Goal: Check status: Check status

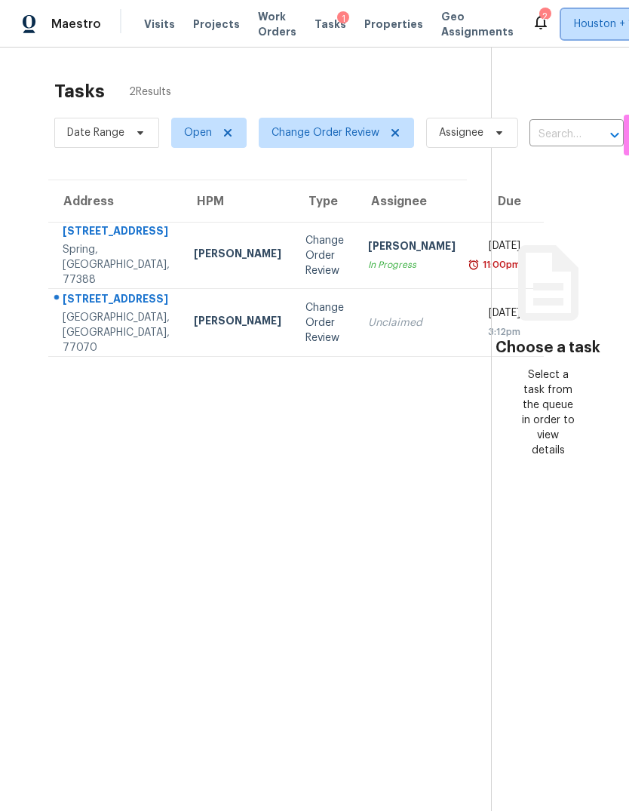
click at [605, 9] on span "Houston + 1" at bounding box center [614, 24] width 106 height 30
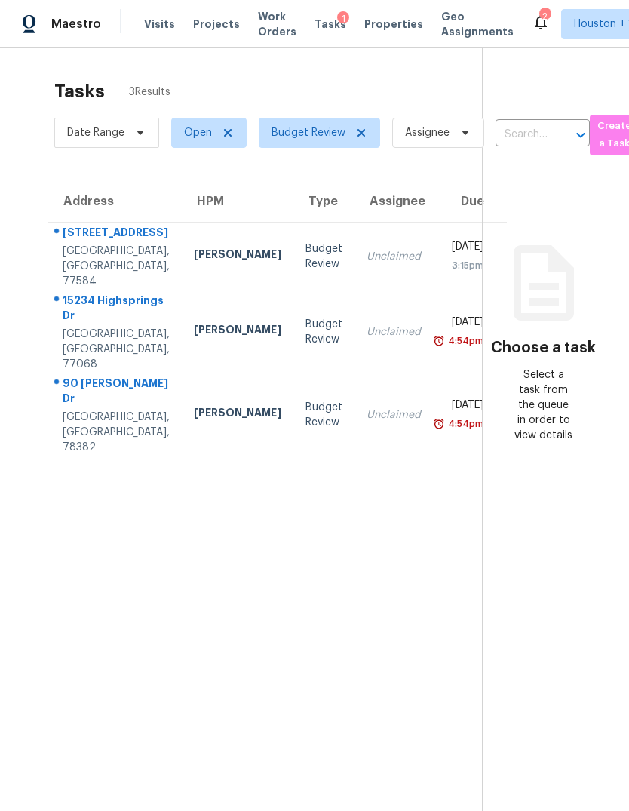
click at [355, 400] on td "Unclaimed" at bounding box center [394, 415] width 78 height 83
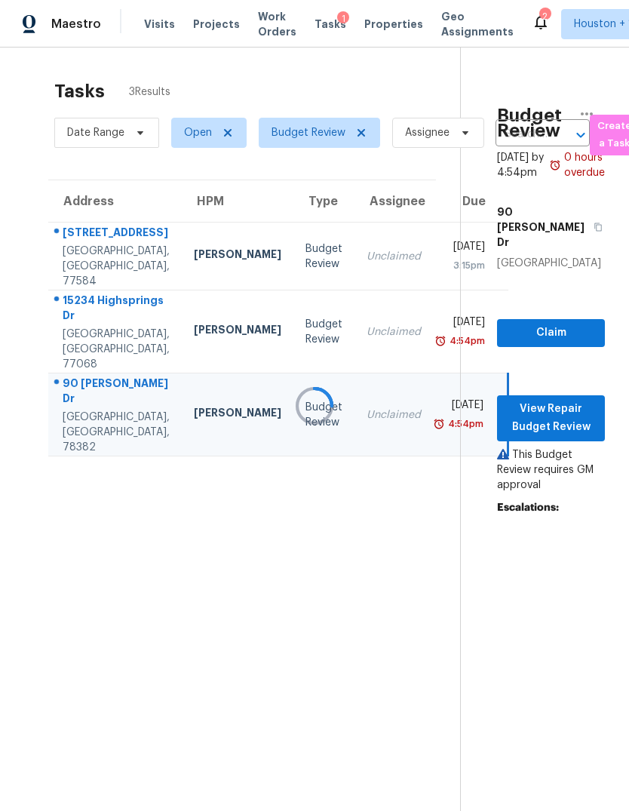
click at [380, 263] on div at bounding box center [314, 405] width 629 height 811
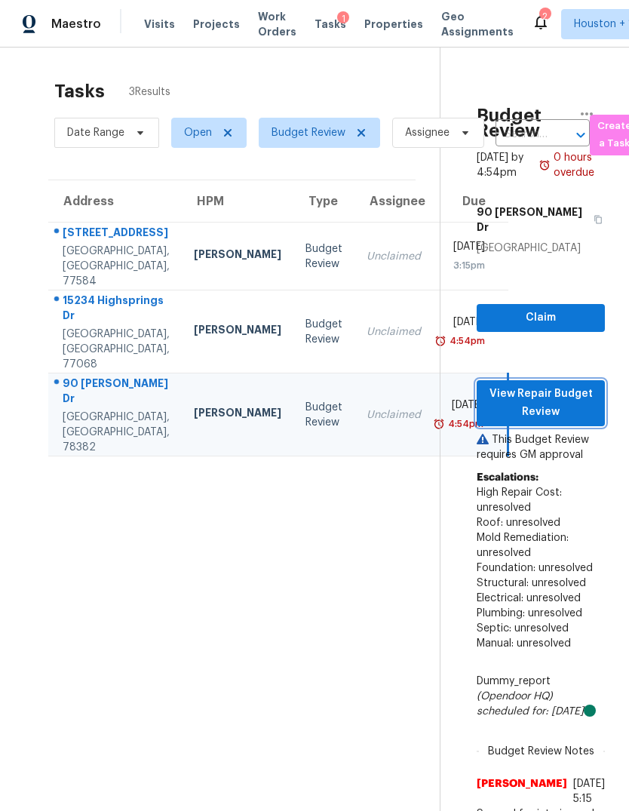
click at [575, 418] on span "View Repair Budget Review" at bounding box center [541, 403] width 104 height 37
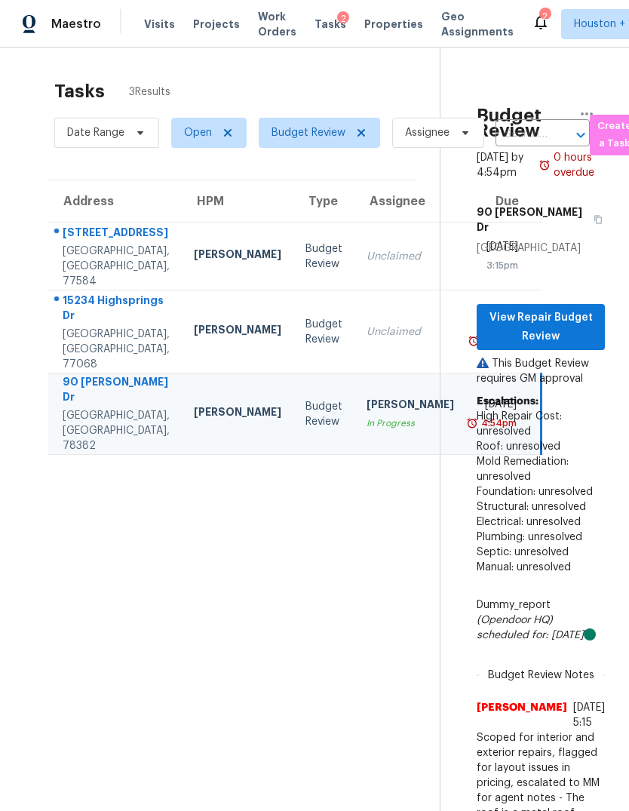
click at [86, 327] on div "15234 Highsprings Dr" at bounding box center [116, 310] width 107 height 34
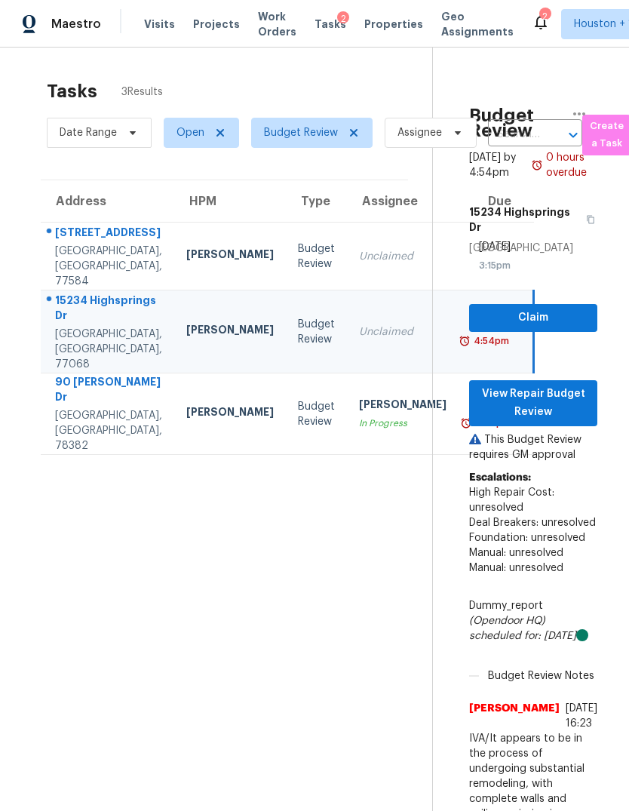
scroll to position [0, 8]
click at [347, 240] on td "Unclaimed" at bounding box center [403, 257] width 112 height 68
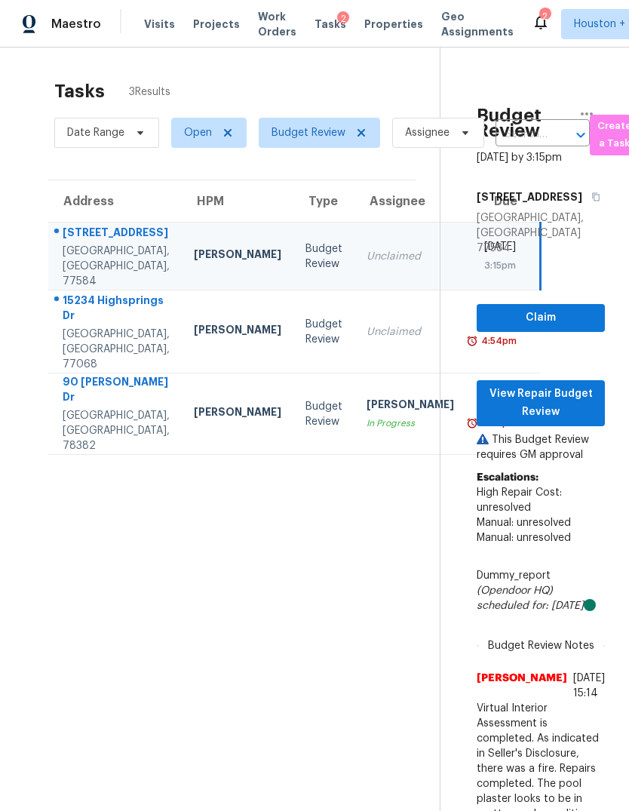
scroll to position [0, 0]
click at [355, 306] on td "Unclaimed" at bounding box center [411, 332] width 112 height 83
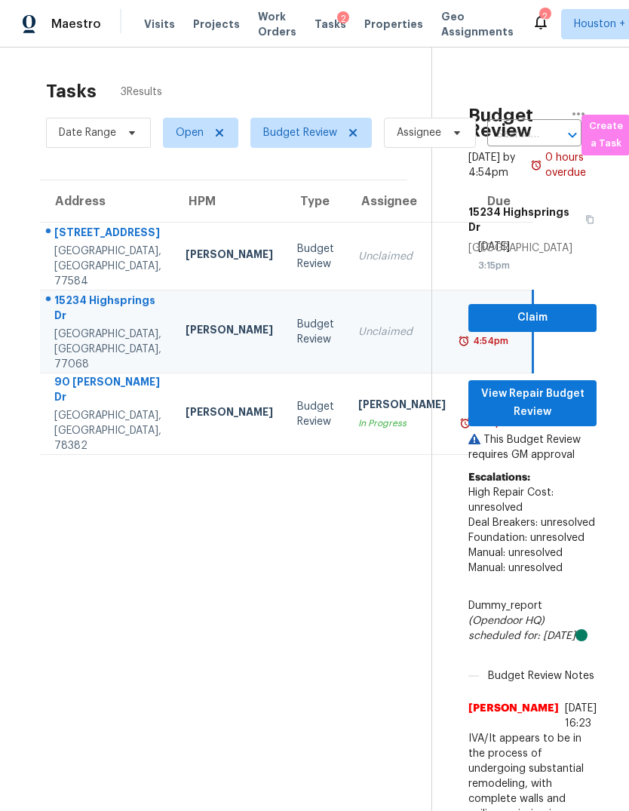
scroll to position [0, 8]
click at [556, 385] on span "View Repair Budget Review" at bounding box center [533, 403] width 104 height 37
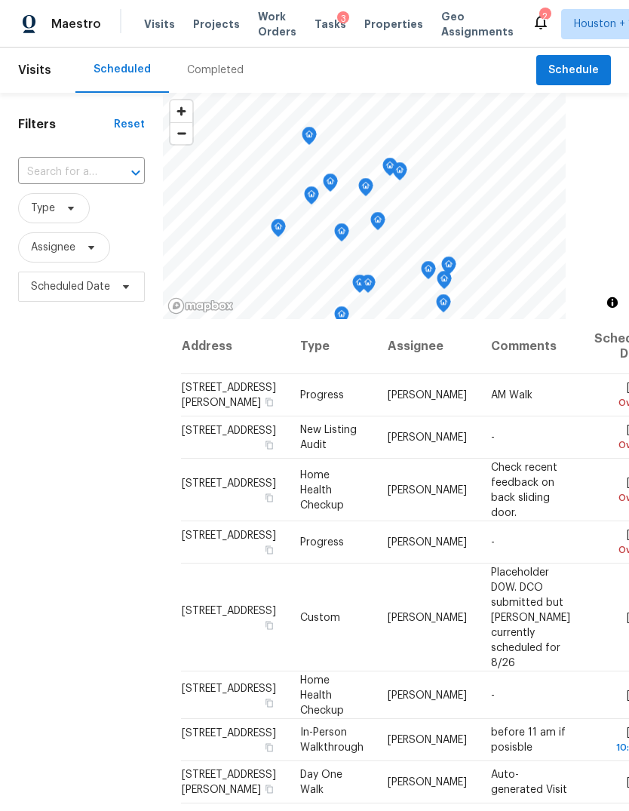
click at [200, 72] on div "Completed" at bounding box center [215, 70] width 57 height 15
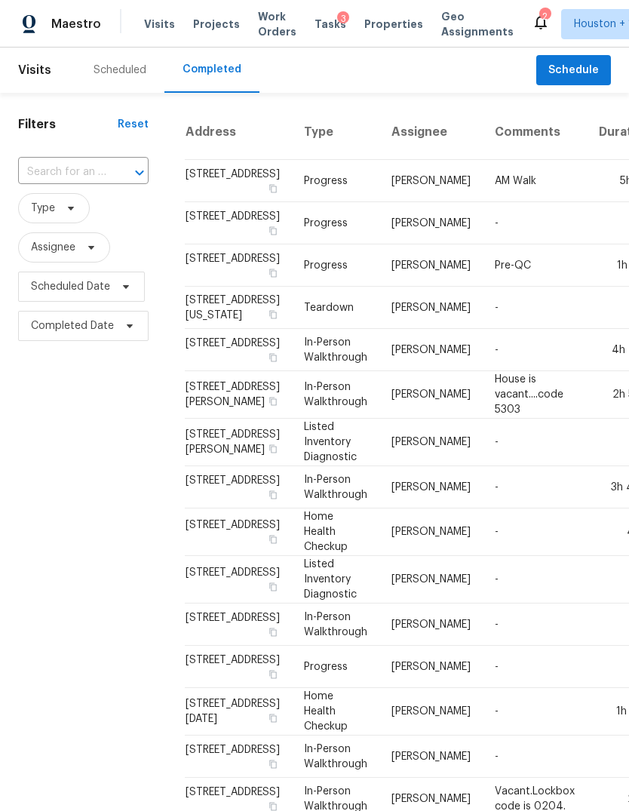
click at [70, 168] on input "text" at bounding box center [62, 172] width 88 height 23
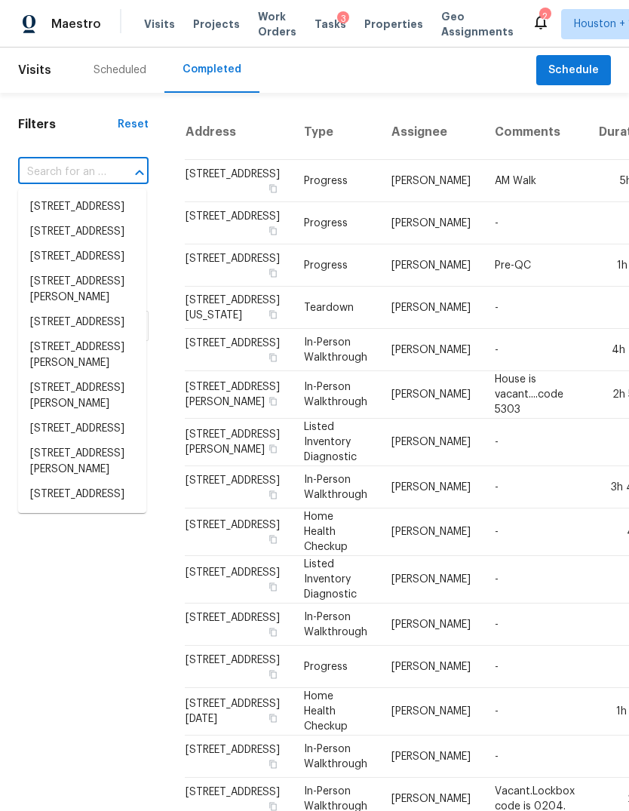
click at [81, 170] on input "text" at bounding box center [62, 172] width 88 height 23
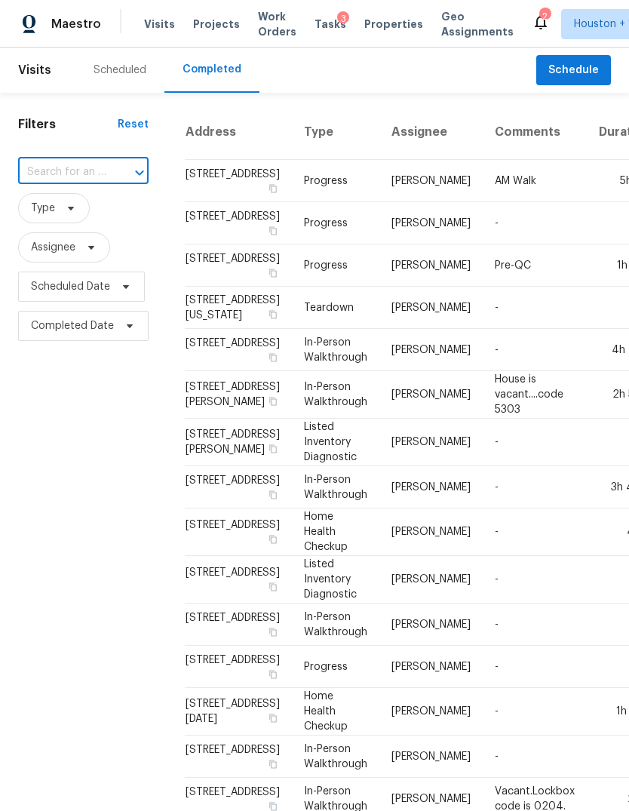
paste input "[STREET_ADDRESS]"
type input "[STREET_ADDRESS]"
click at [70, 220] on li "[STREET_ADDRESS]" at bounding box center [82, 207] width 128 height 25
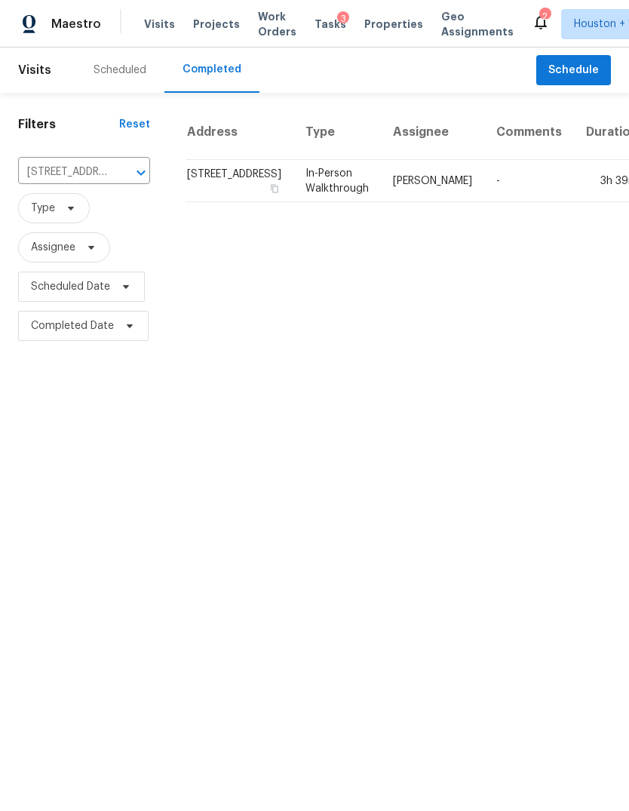
click at [574, 202] on td "3h 39m" at bounding box center [612, 181] width 76 height 42
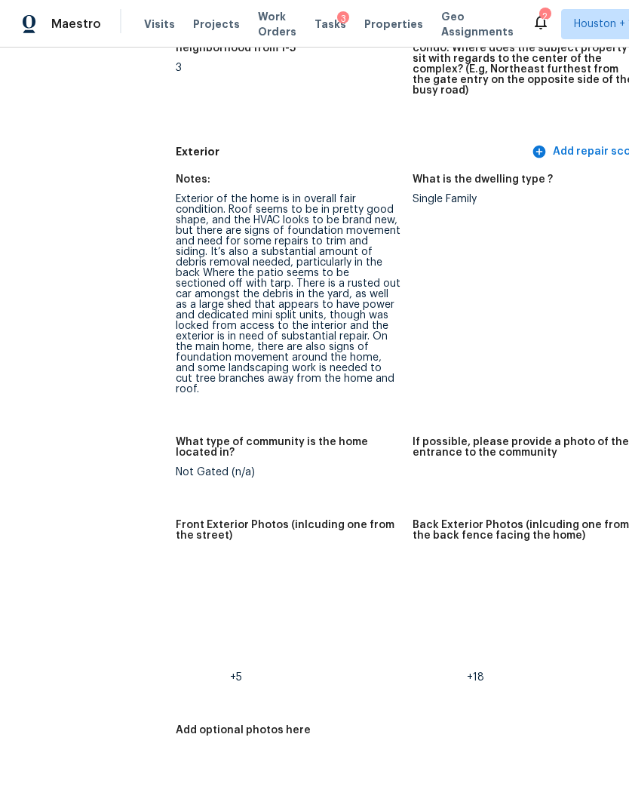
scroll to position [568, 5]
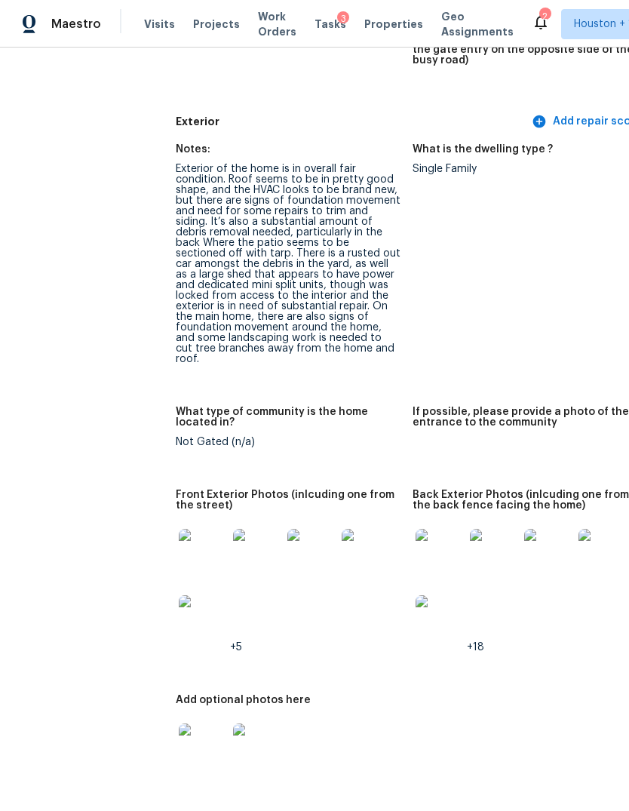
click at [179, 535] on img at bounding box center [203, 553] width 48 height 48
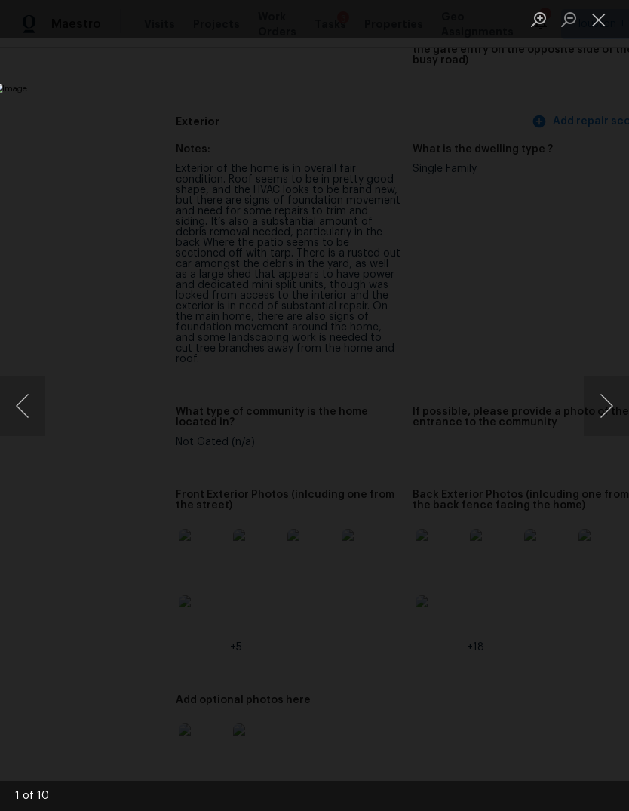
click at [614, 395] on button "Next image" at bounding box center [606, 406] width 45 height 60
click at [611, 393] on button "Next image" at bounding box center [606, 406] width 45 height 60
click at [610, 396] on button "Next image" at bounding box center [606, 406] width 45 height 60
click at [607, 404] on button "Next image" at bounding box center [606, 406] width 45 height 60
click at [598, 19] on button "Close lightbox" at bounding box center [599, 19] width 30 height 26
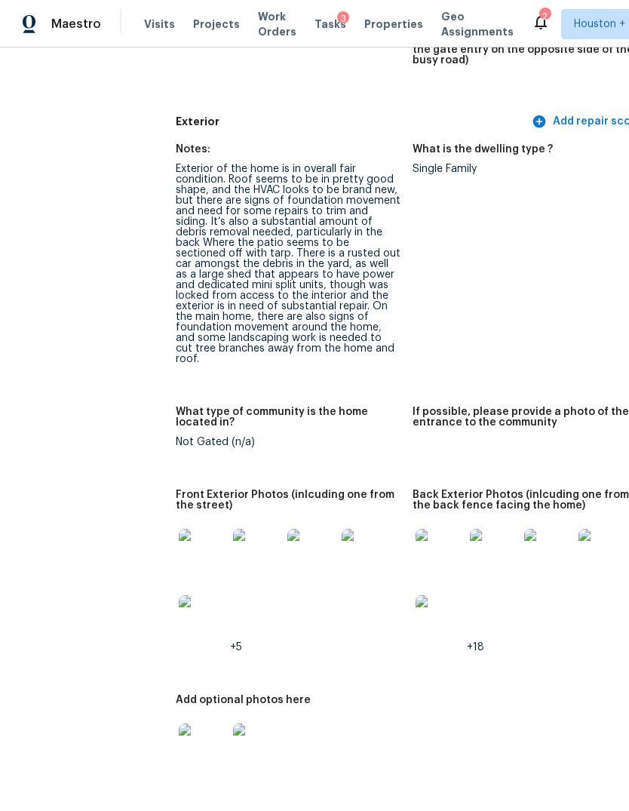
click at [416, 533] on img at bounding box center [440, 553] width 48 height 48
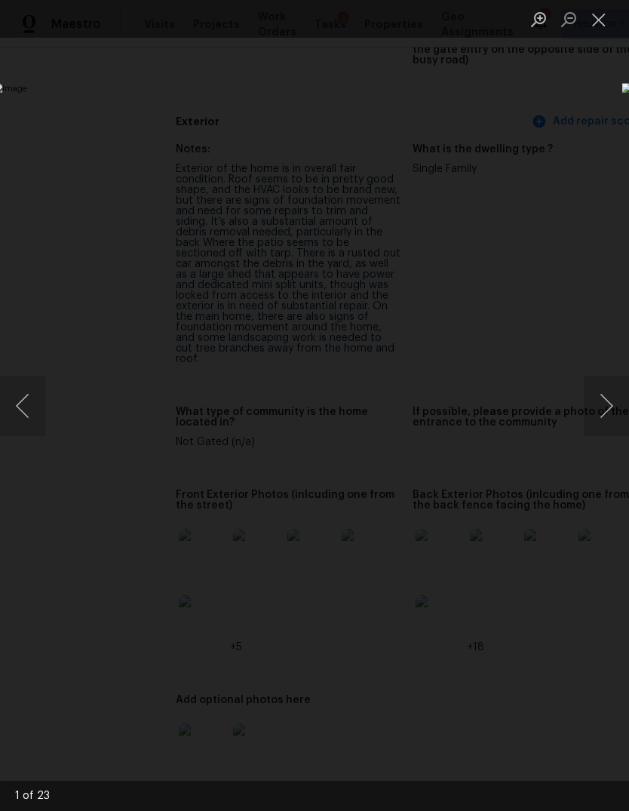
click at [602, 407] on button "Next image" at bounding box center [606, 406] width 45 height 60
click at [601, 414] on button "Next image" at bounding box center [606, 406] width 45 height 60
click at [604, 412] on button "Next image" at bounding box center [606, 406] width 45 height 60
click at [604, 419] on button "Next image" at bounding box center [606, 406] width 45 height 60
click at [604, 422] on button "Next image" at bounding box center [606, 406] width 45 height 60
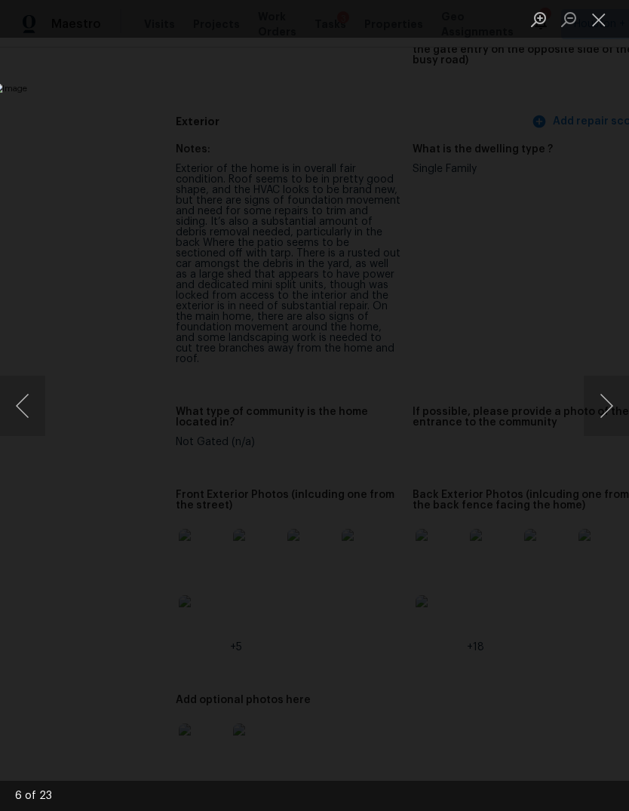
click at [601, 411] on button "Next image" at bounding box center [606, 406] width 45 height 60
click at [600, 24] on button "Close lightbox" at bounding box center [599, 19] width 30 height 26
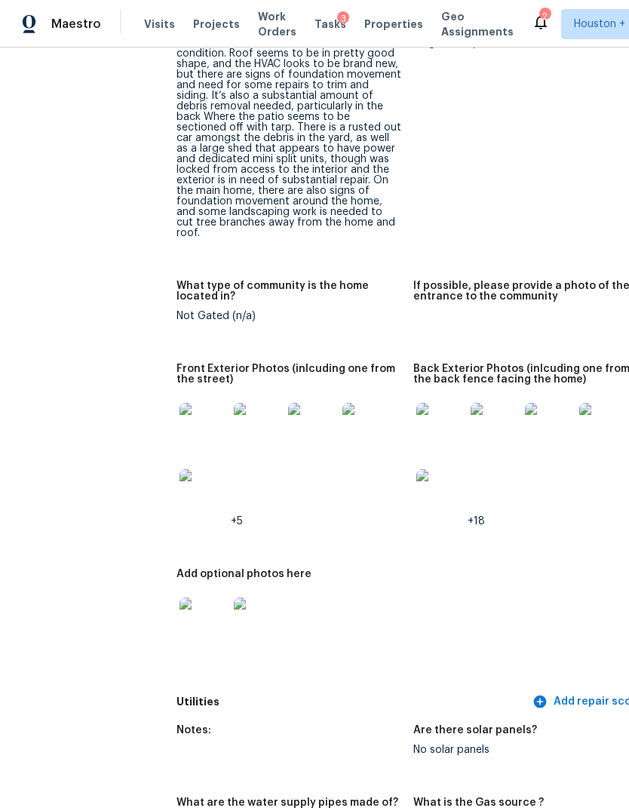
scroll to position [895, 4]
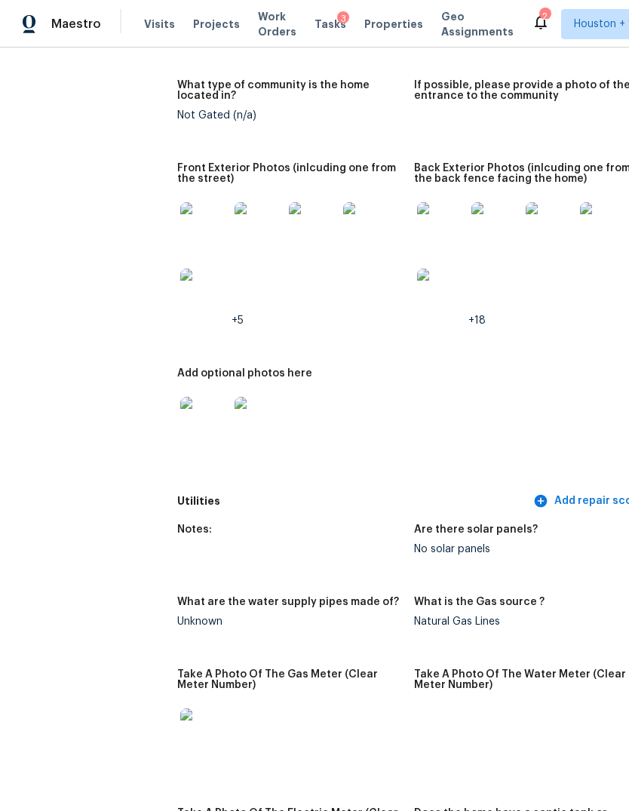
click at [417, 208] on img at bounding box center [441, 226] width 48 height 48
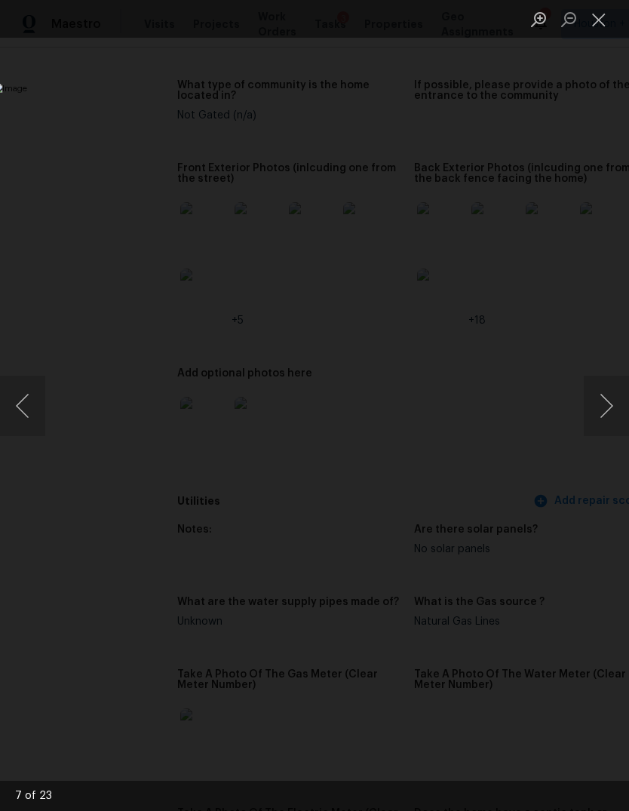
click at [28, 420] on button "Previous image" at bounding box center [22, 406] width 45 height 60
click at [33, 402] on button "Previous image" at bounding box center [22, 406] width 45 height 60
click at [32, 401] on button "Previous image" at bounding box center [22, 406] width 45 height 60
click at [28, 394] on button "Previous image" at bounding box center [22, 406] width 45 height 60
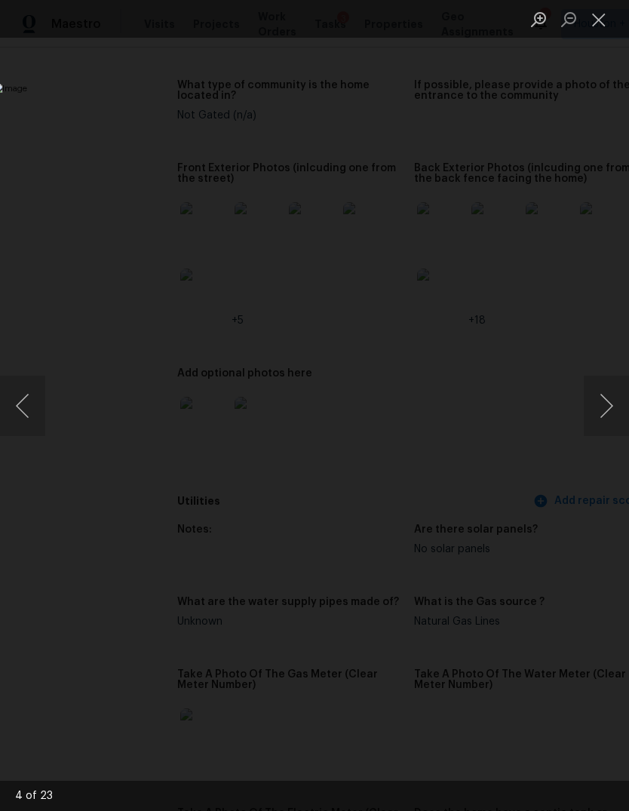
click at [27, 393] on button "Previous image" at bounding box center [22, 406] width 45 height 60
click at [28, 399] on button "Previous image" at bounding box center [22, 406] width 45 height 60
click at [29, 403] on button "Previous image" at bounding box center [22, 406] width 45 height 60
click at [32, 406] on button "Previous image" at bounding box center [22, 406] width 45 height 60
click at [595, 22] on button "Close lightbox" at bounding box center [599, 19] width 30 height 26
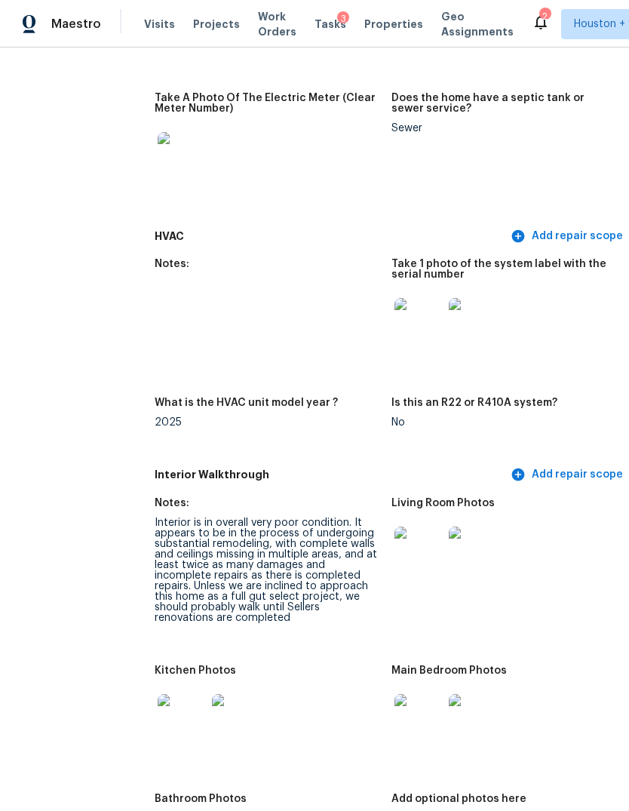
scroll to position [1613, 26]
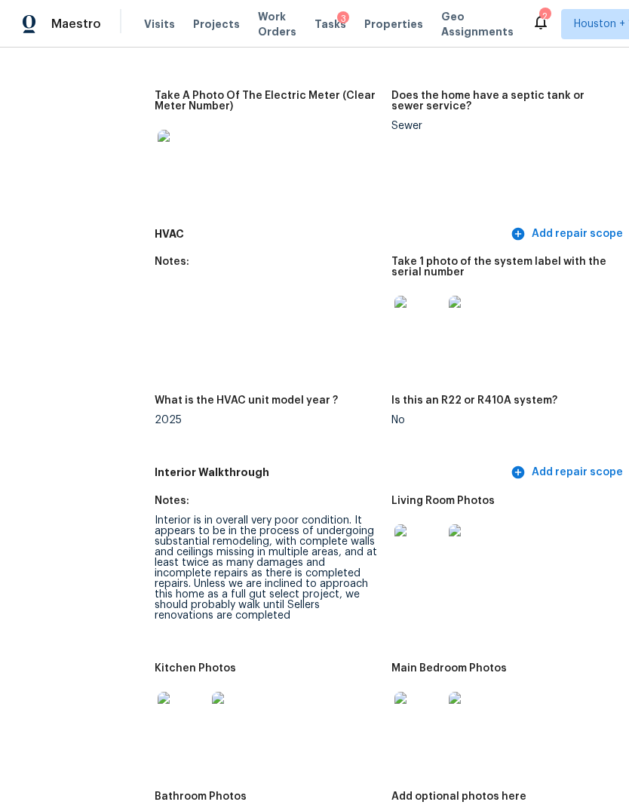
click at [395, 527] on img at bounding box center [419, 548] width 48 height 48
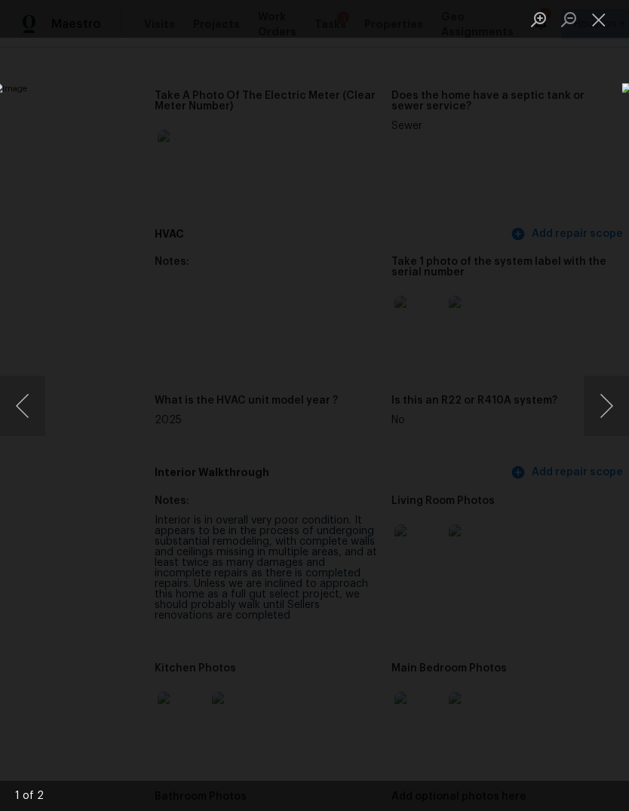
click at [611, 413] on button "Next image" at bounding box center [606, 406] width 45 height 60
click at [597, 24] on button "Close lightbox" at bounding box center [599, 19] width 30 height 26
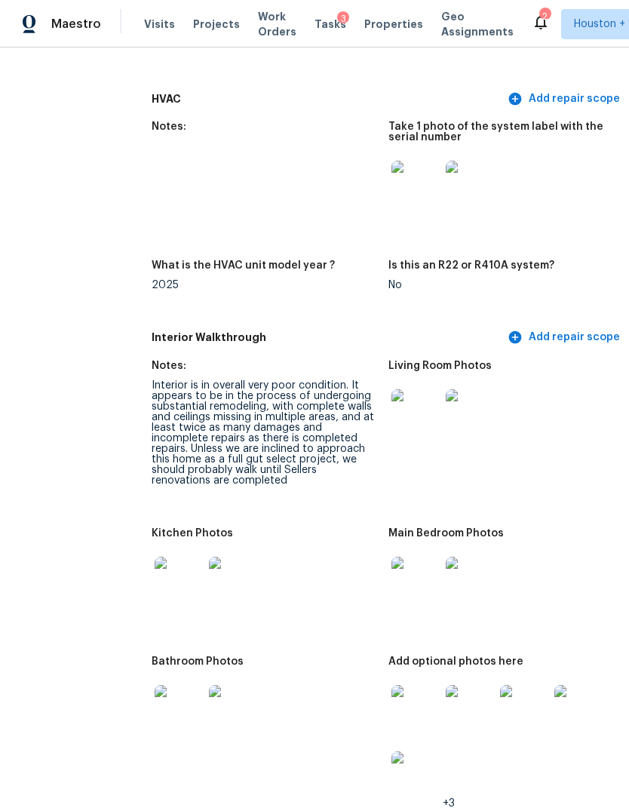
scroll to position [1748, 30]
click at [154, 557] on img at bounding box center [178, 581] width 48 height 48
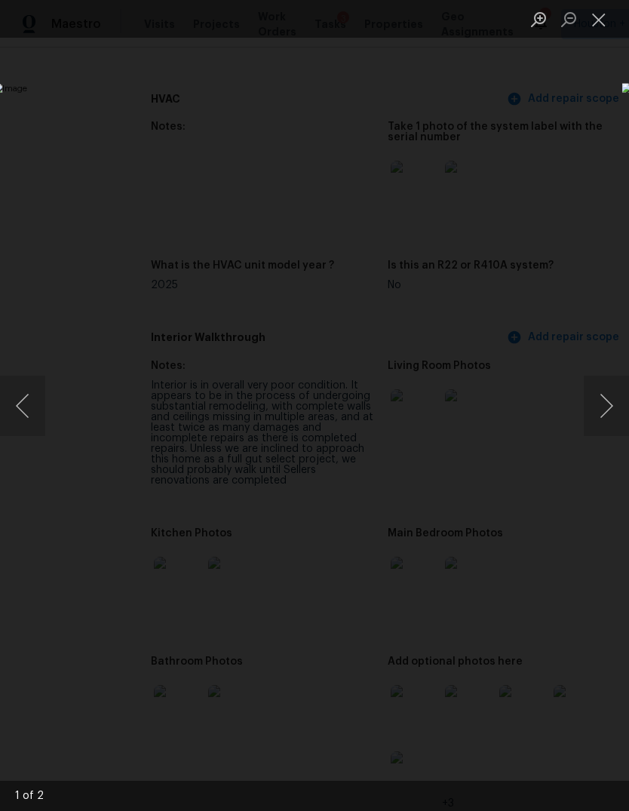
click at [608, 417] on button "Next image" at bounding box center [606, 406] width 45 height 60
click at [607, 423] on button "Next image" at bounding box center [606, 406] width 45 height 60
click at [599, 8] on button "Close lightbox" at bounding box center [599, 19] width 30 height 26
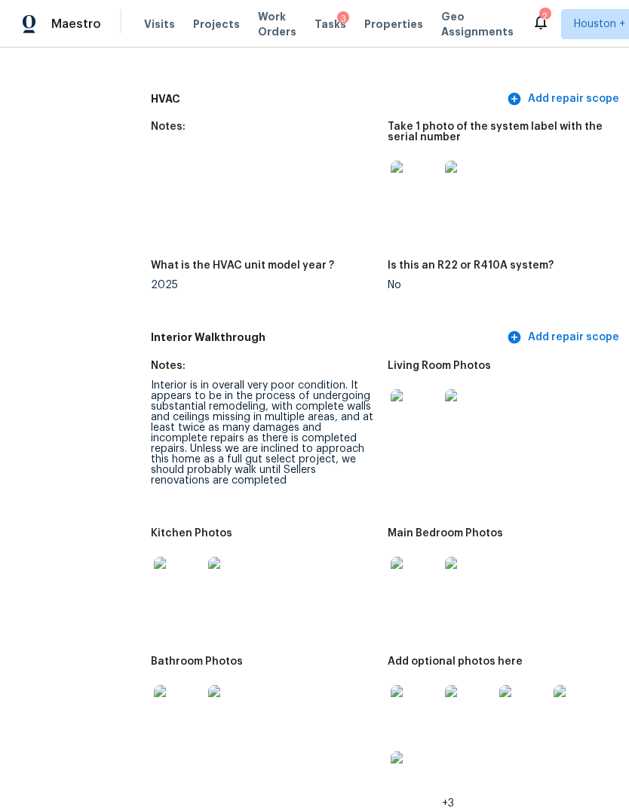
click at [391, 557] on img at bounding box center [415, 581] width 48 height 48
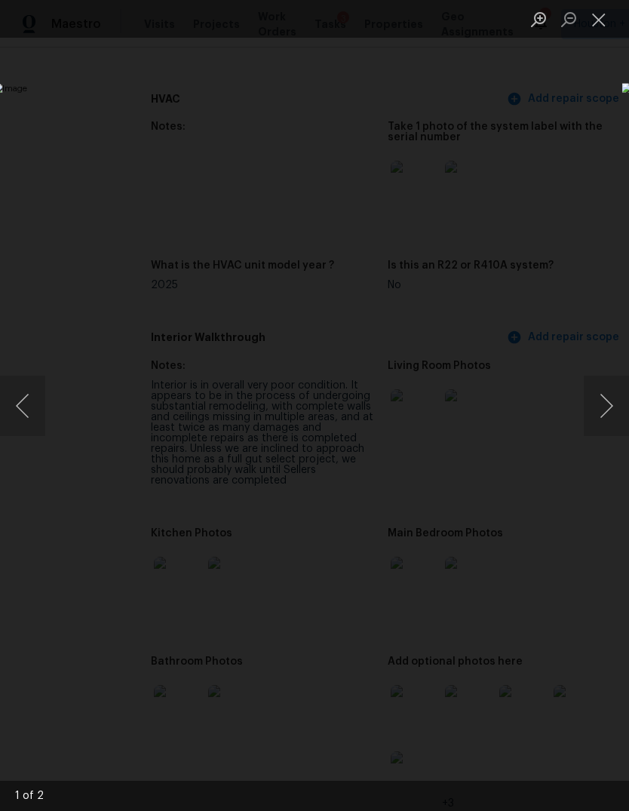
click at [607, 421] on button "Next image" at bounding box center [606, 406] width 45 height 60
click at [605, 418] on button "Next image" at bounding box center [606, 406] width 45 height 60
click at [607, 407] on button "Next image" at bounding box center [606, 406] width 45 height 60
click at [600, 23] on button "Close lightbox" at bounding box center [599, 19] width 30 height 26
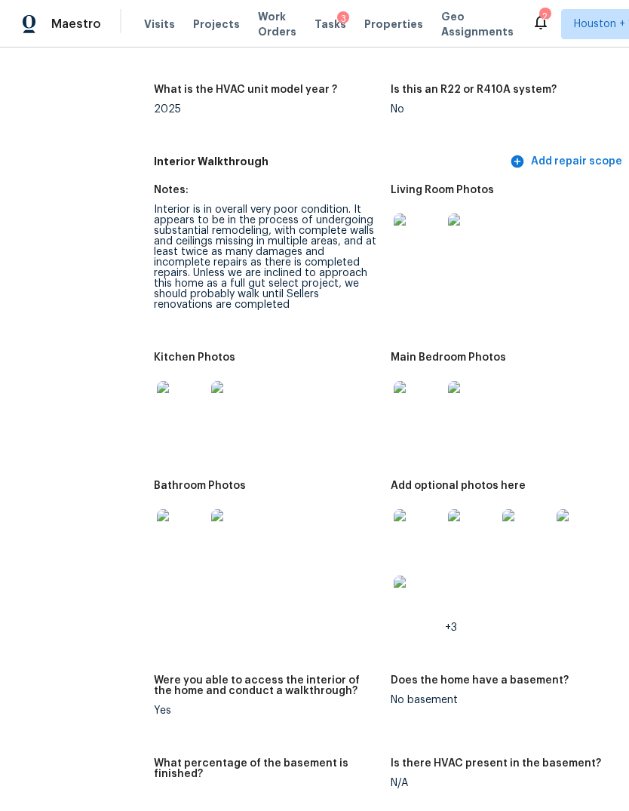
scroll to position [1979, 26]
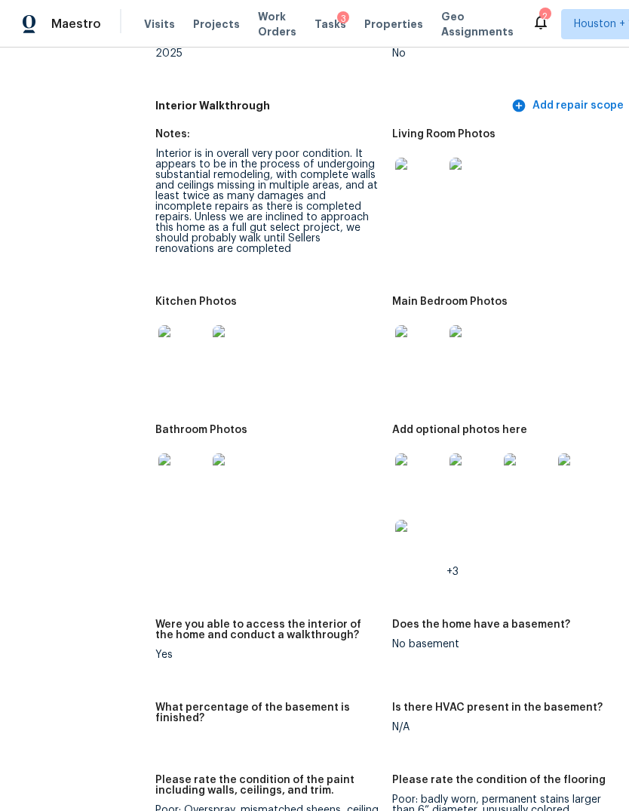
click at [158, 454] on img at bounding box center [182, 478] width 48 height 48
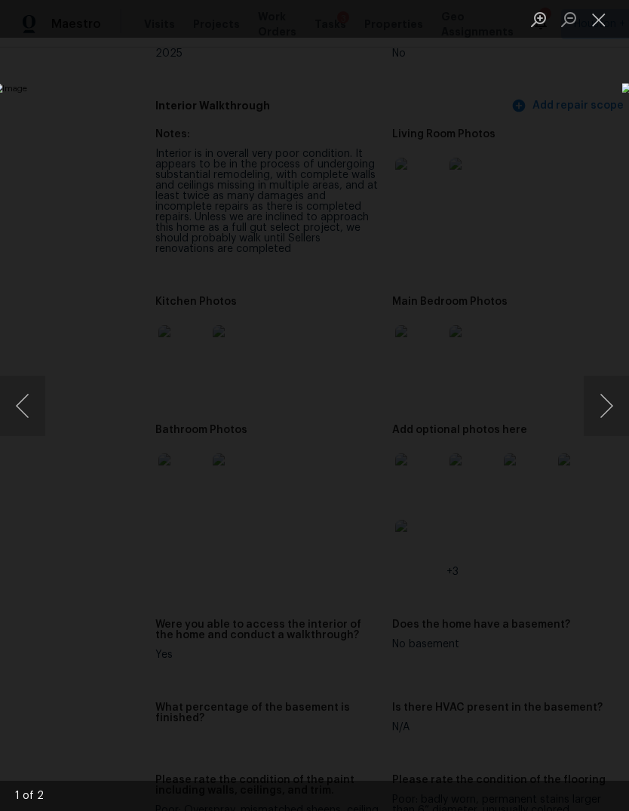
click at [613, 412] on button "Next image" at bounding box center [606, 406] width 45 height 60
click at [608, 417] on button "Next image" at bounding box center [606, 406] width 45 height 60
click at [607, 421] on button "Next image" at bounding box center [606, 406] width 45 height 60
click at [599, 22] on button "Close lightbox" at bounding box center [599, 19] width 30 height 26
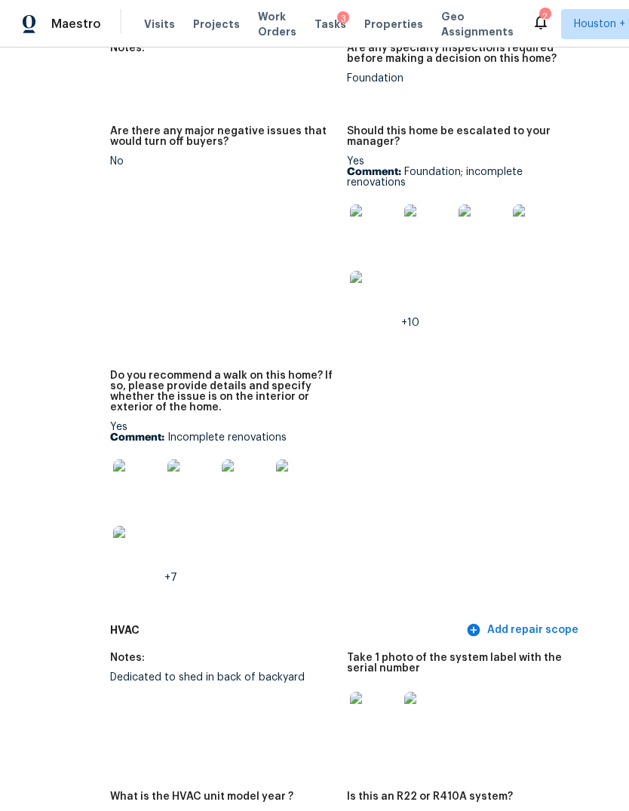
scroll to position [4052, 70]
click at [114, 460] on img at bounding box center [138, 484] width 48 height 48
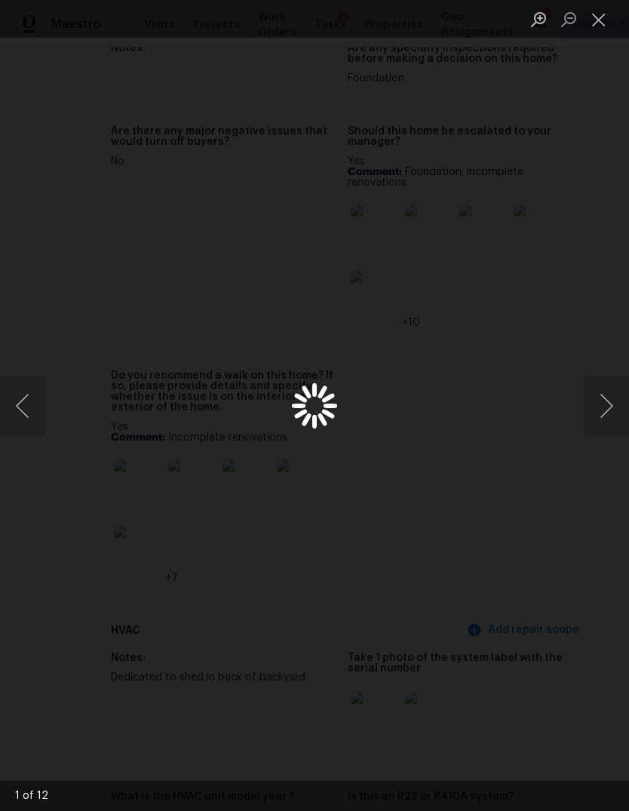
click at [608, 403] on button "Next image" at bounding box center [606, 406] width 45 height 60
click at [607, 407] on button "Next image" at bounding box center [606, 406] width 45 height 60
click at [28, 403] on button "Previous image" at bounding box center [22, 406] width 45 height 60
click at [612, 403] on button "Next image" at bounding box center [606, 406] width 45 height 60
click at [607, 410] on button "Next image" at bounding box center [606, 406] width 45 height 60
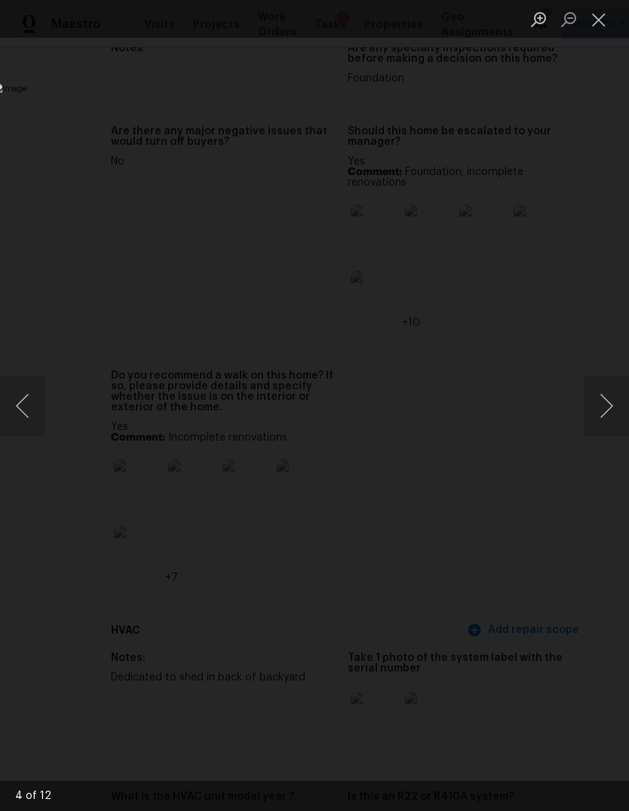
click at [606, 407] on button "Next image" at bounding box center [606, 406] width 45 height 60
click at [605, 410] on button "Next image" at bounding box center [606, 406] width 45 height 60
click at [609, 407] on button "Next image" at bounding box center [606, 406] width 45 height 60
click at [605, 404] on button "Next image" at bounding box center [606, 406] width 45 height 60
click at [620, 410] on button "Next image" at bounding box center [606, 406] width 45 height 60
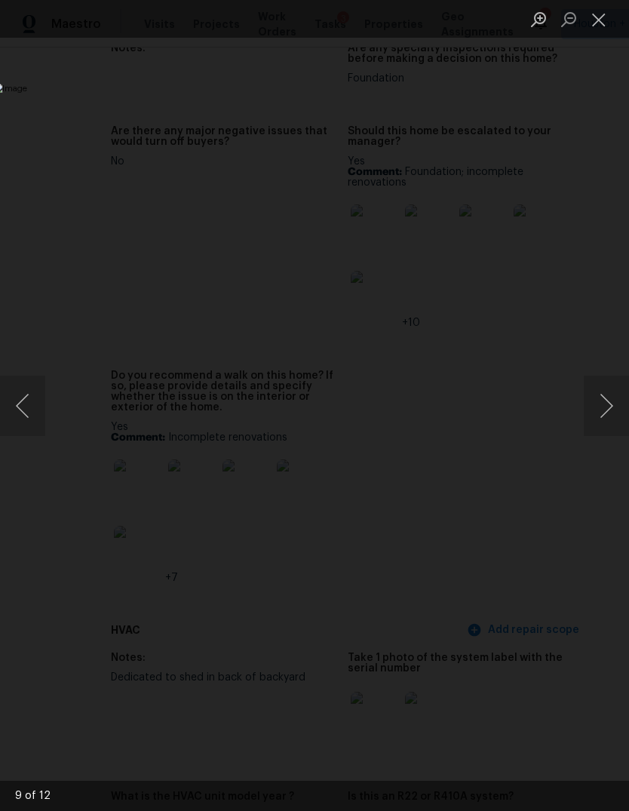
click at [607, 422] on button "Next image" at bounding box center [606, 406] width 45 height 60
click at [595, 416] on button "Next image" at bounding box center [606, 406] width 45 height 60
click at [600, 416] on button "Next image" at bounding box center [606, 406] width 45 height 60
click at [29, 439] on img "Lightbox" at bounding box center [243, 405] width 500 height 645
click at [34, 428] on button "Previous image" at bounding box center [22, 406] width 45 height 60
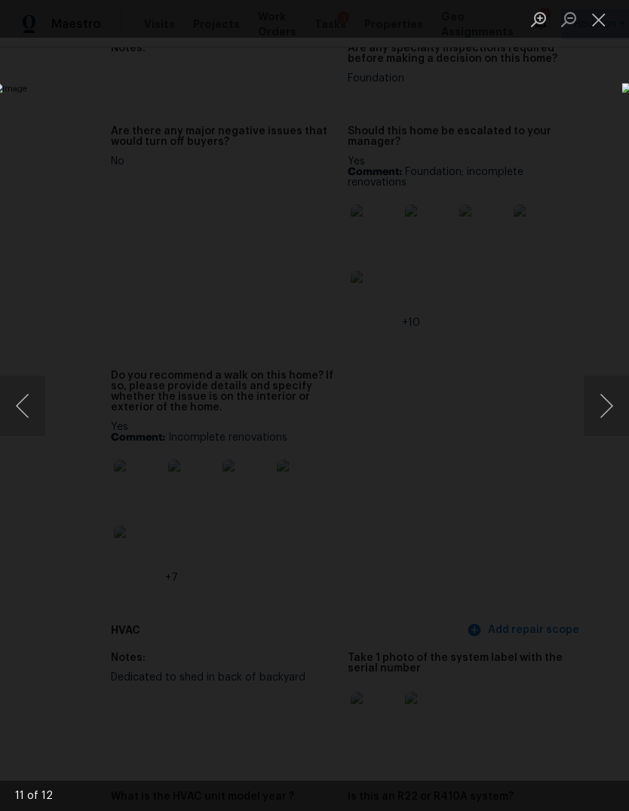
click at [601, 396] on button "Next image" at bounding box center [606, 406] width 45 height 60
click at [595, 413] on button "Next image" at bounding box center [606, 406] width 45 height 60
click at [600, 414] on button "Next image" at bounding box center [606, 406] width 45 height 60
click at [595, 416] on button "Next image" at bounding box center [606, 406] width 45 height 60
click at [605, 23] on button "Close lightbox" at bounding box center [599, 19] width 30 height 26
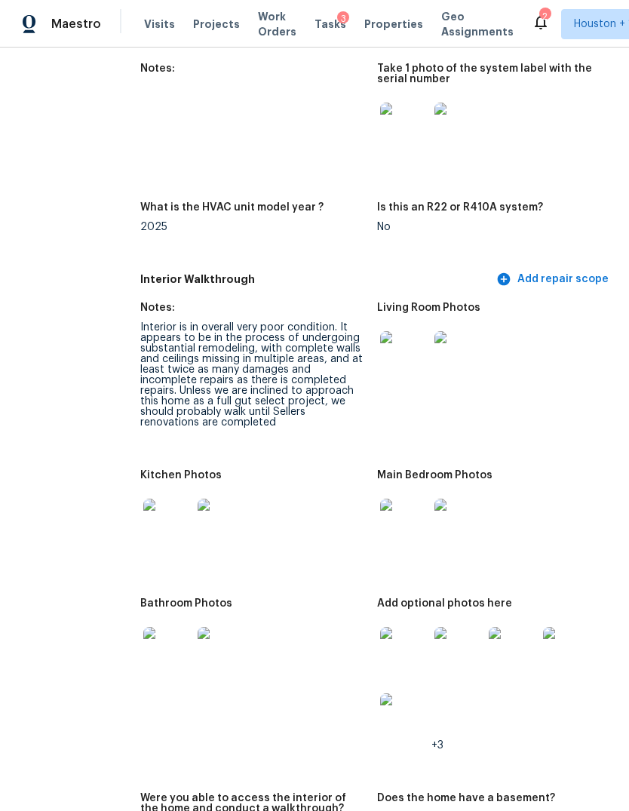
scroll to position [1742, 42]
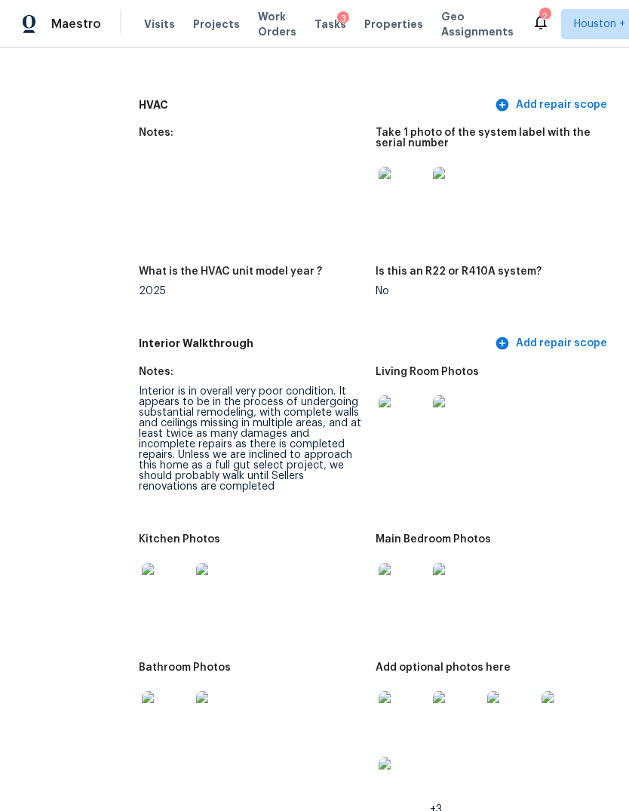
click at [379, 167] on img at bounding box center [403, 191] width 48 height 48
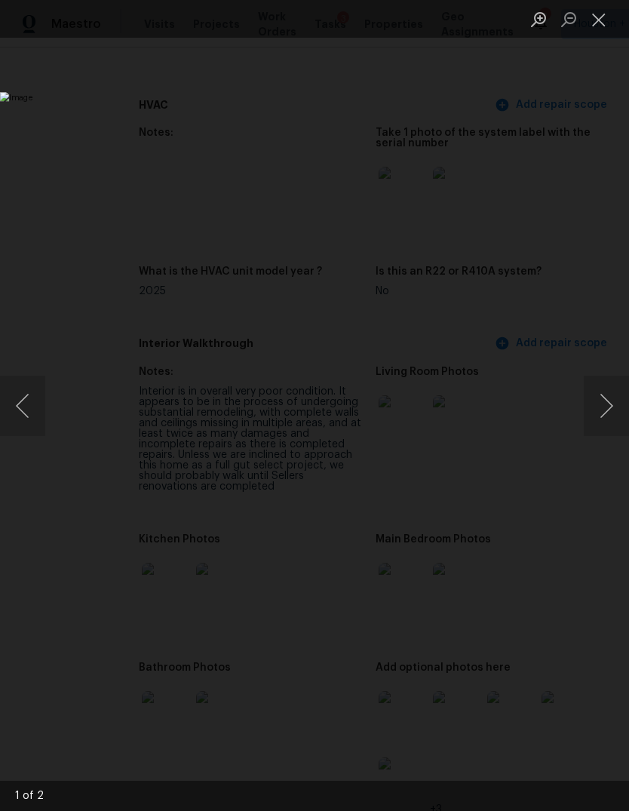
click at [611, 26] on button "Close lightbox" at bounding box center [599, 19] width 30 height 26
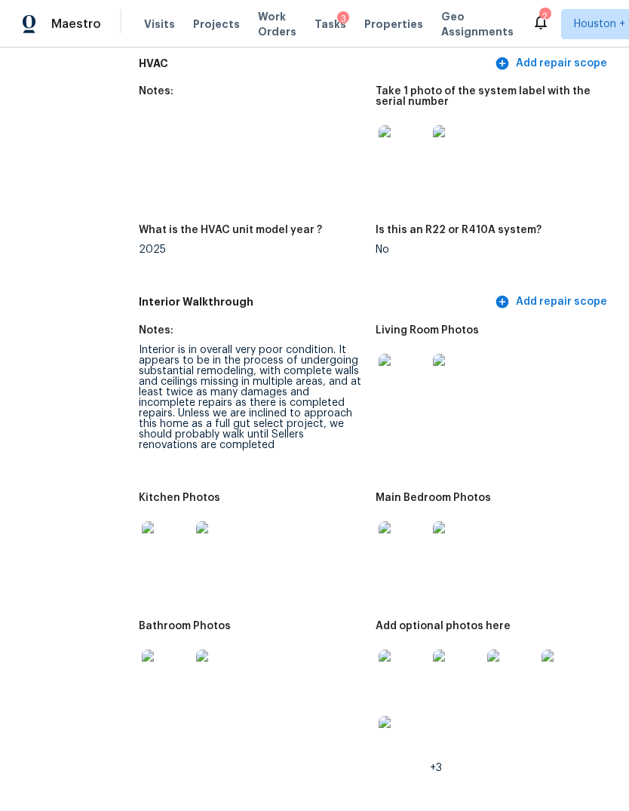
scroll to position [1824, 38]
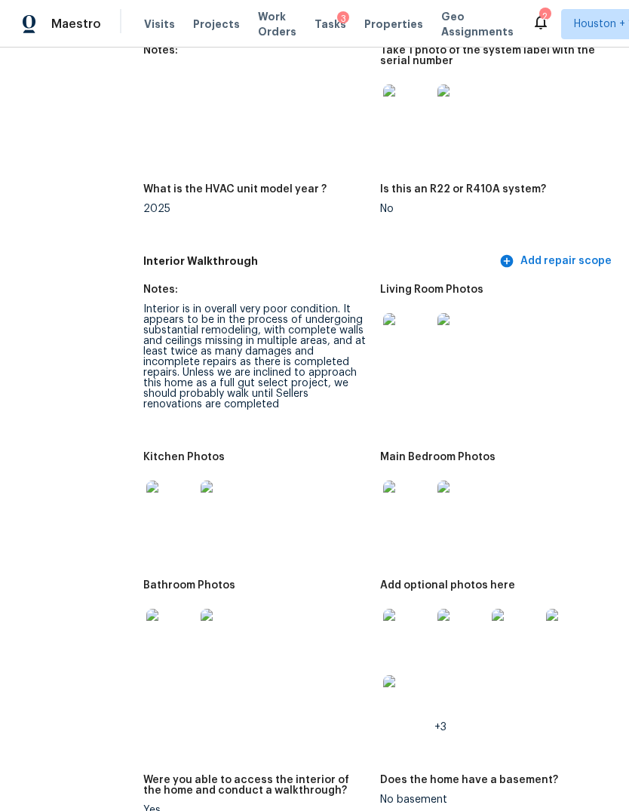
click at [146, 483] on img at bounding box center [170, 505] width 48 height 48
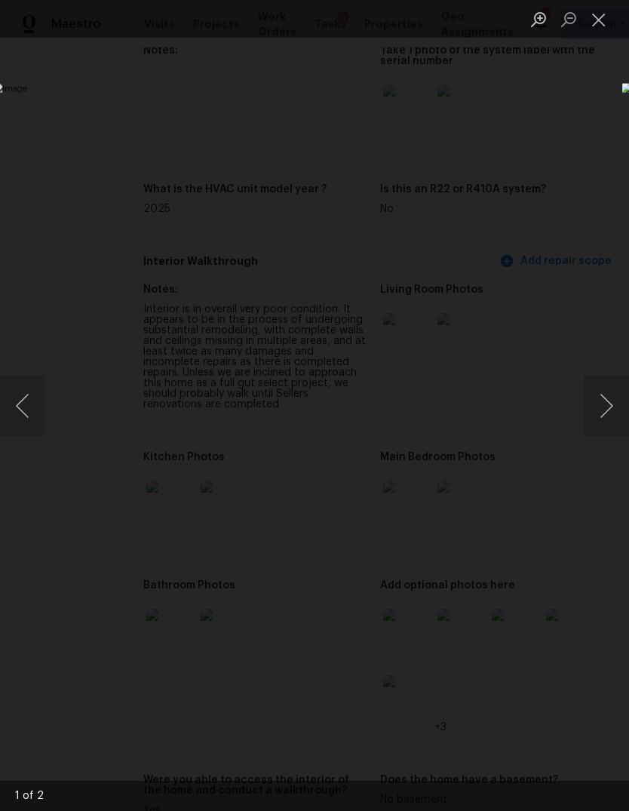
click at [611, 380] on button "Next image" at bounding box center [606, 406] width 45 height 60
click at [616, 383] on button "Next image" at bounding box center [606, 406] width 45 height 60
click at [128, 719] on div "Lightbox" at bounding box center [314, 405] width 629 height 811
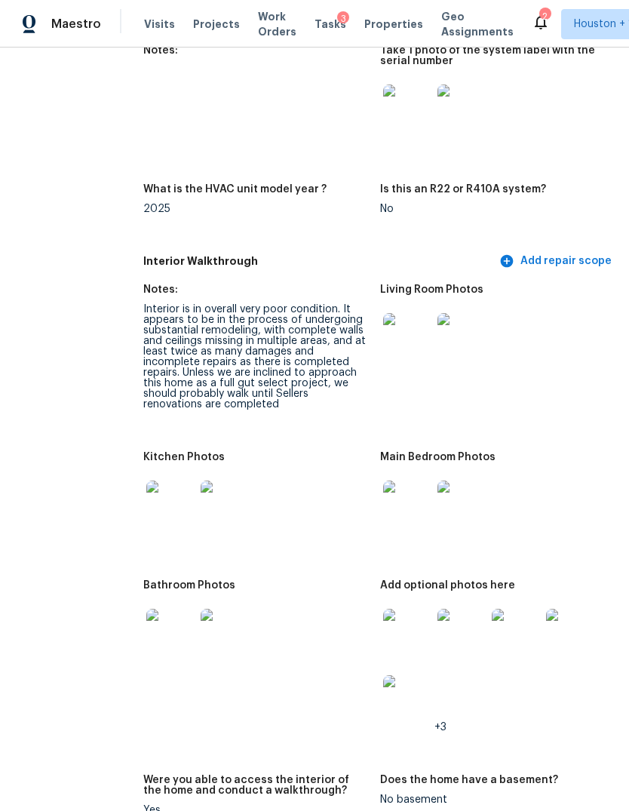
click at [383, 313] on img at bounding box center [407, 337] width 48 height 48
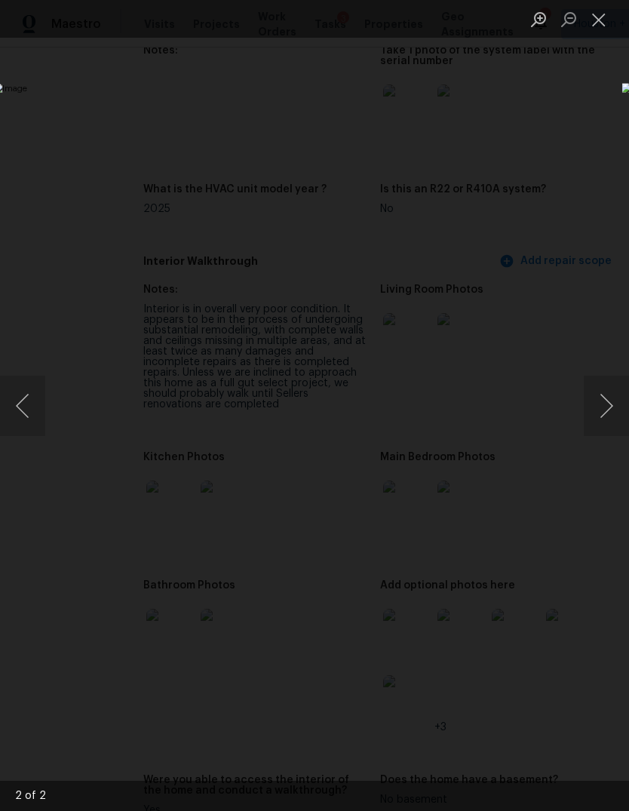
click at [494, 371] on img "Lightbox" at bounding box center [243, 405] width 500 height 645
click at [620, 395] on button "Next image" at bounding box center [606, 406] width 45 height 60
click at [610, 406] on button "Next image" at bounding box center [606, 406] width 45 height 60
click at [136, 706] on div "Lightbox" at bounding box center [314, 405] width 629 height 811
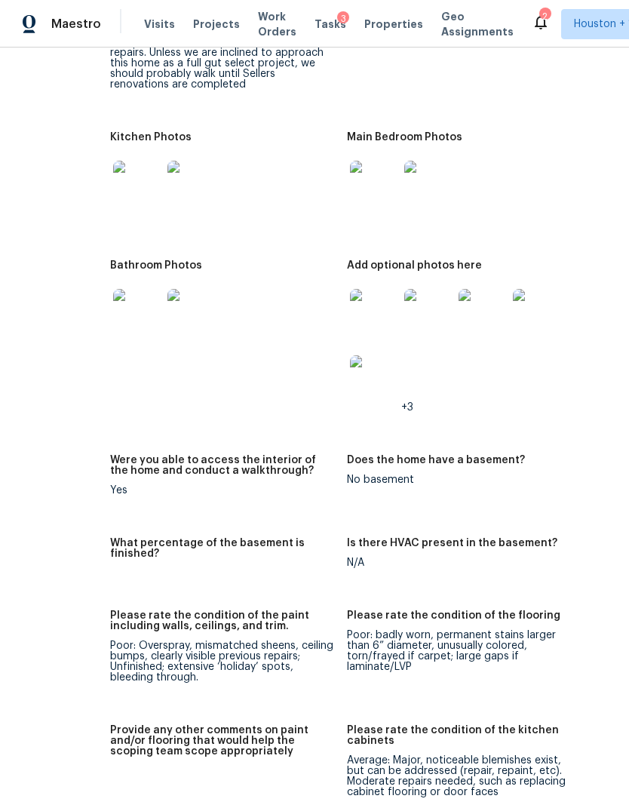
scroll to position [2144, 70]
click at [351, 289] on img at bounding box center [375, 313] width 48 height 48
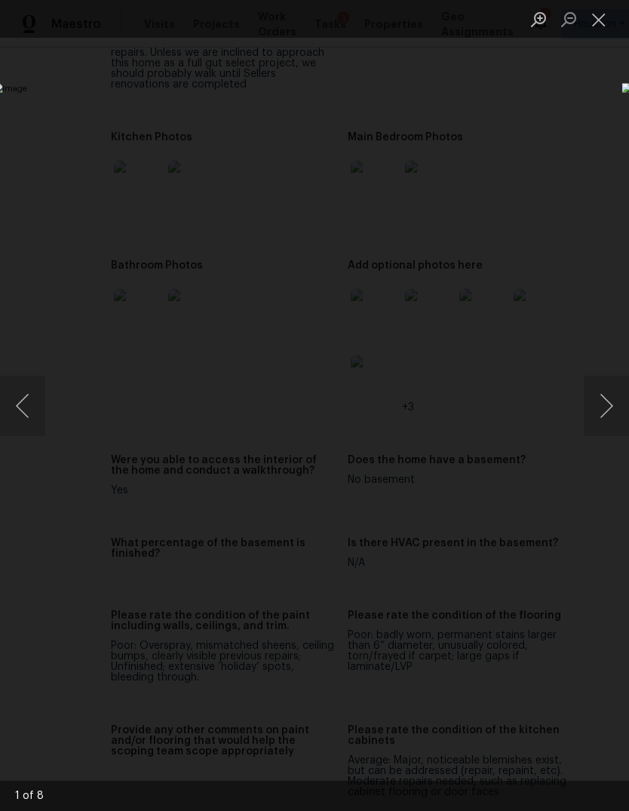
click at [609, 407] on button "Next image" at bounding box center [606, 406] width 45 height 60
click at [612, 411] on button "Next image" at bounding box center [606, 406] width 45 height 60
click at [609, 409] on button "Next image" at bounding box center [606, 406] width 45 height 60
click at [607, 407] on button "Next image" at bounding box center [606, 406] width 45 height 60
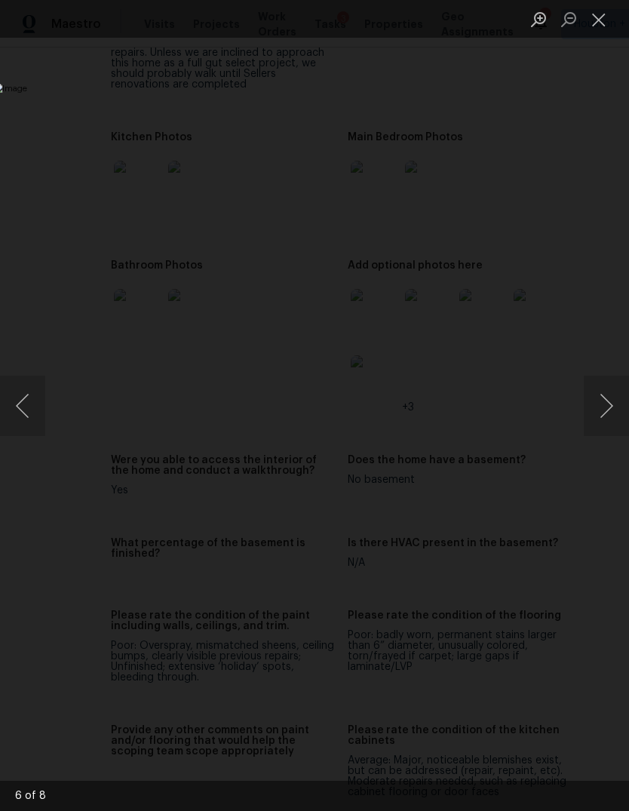
click at [607, 406] on button "Next image" at bounding box center [606, 406] width 45 height 60
click at [607, 405] on button "Next image" at bounding box center [606, 406] width 45 height 60
click at [606, 406] on button "Next image" at bounding box center [606, 406] width 45 height 60
click at [19, 402] on button "Previous image" at bounding box center [22, 406] width 45 height 60
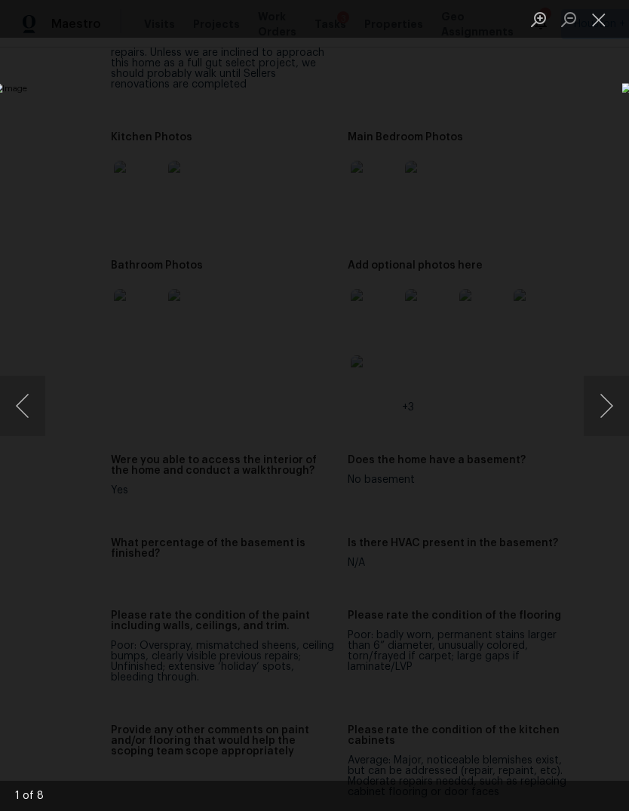
click at [610, 384] on button "Next image" at bounding box center [606, 406] width 45 height 60
click at [613, 394] on button "Next image" at bounding box center [606, 406] width 45 height 60
